Goal: Task Accomplishment & Management: Use online tool/utility

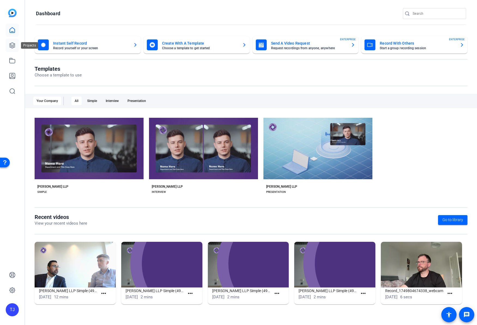
click at [11, 45] on icon at bounding box center [12, 45] width 7 height 7
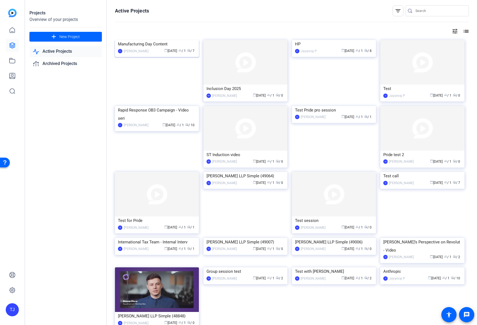
click at [159, 40] on img at bounding box center [157, 40] width 84 height 0
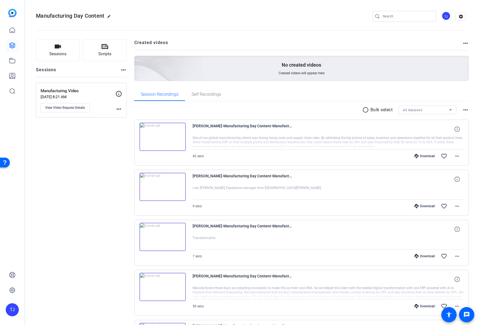
click at [166, 137] on img at bounding box center [162, 137] width 46 height 28
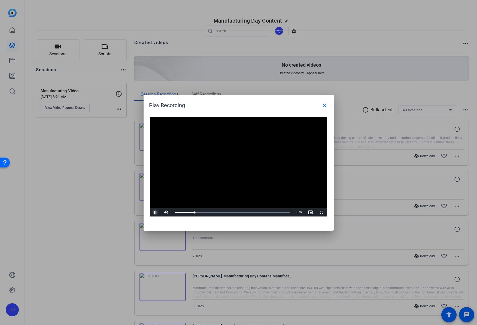
click at [155, 213] on span "Video Player" at bounding box center [155, 213] width 11 height 0
click at [101, 219] on div at bounding box center [238, 162] width 477 height 325
